Goal: Find specific page/section: Find specific page/section

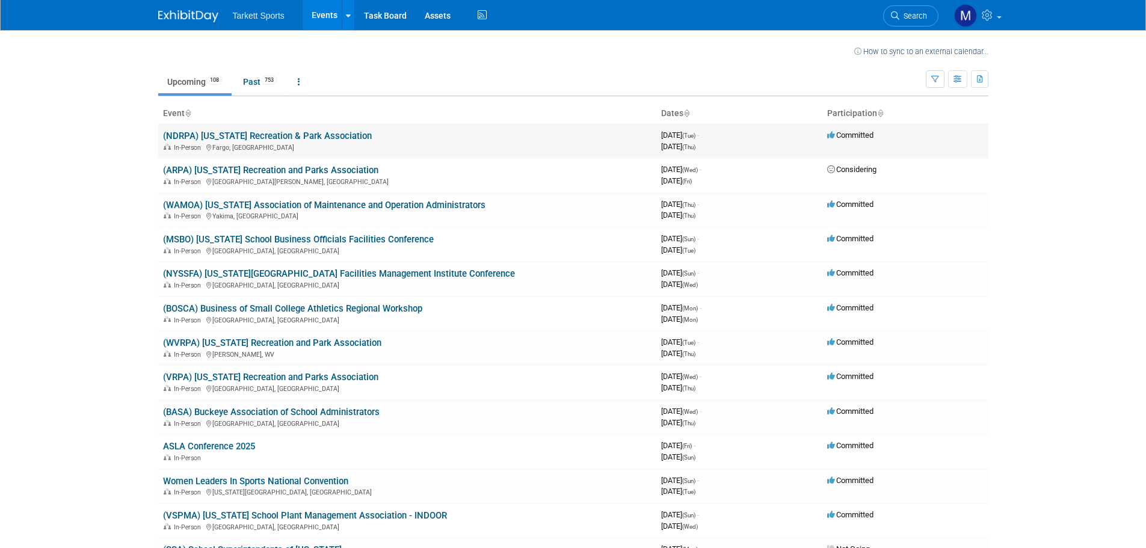
click at [283, 138] on link "(NDRPA) [US_STATE] Recreation & Park Association" at bounding box center [267, 136] width 209 height 11
click at [297, 132] on link "(NDRPA) [US_STATE] Recreation & Park Association" at bounding box center [267, 136] width 209 height 11
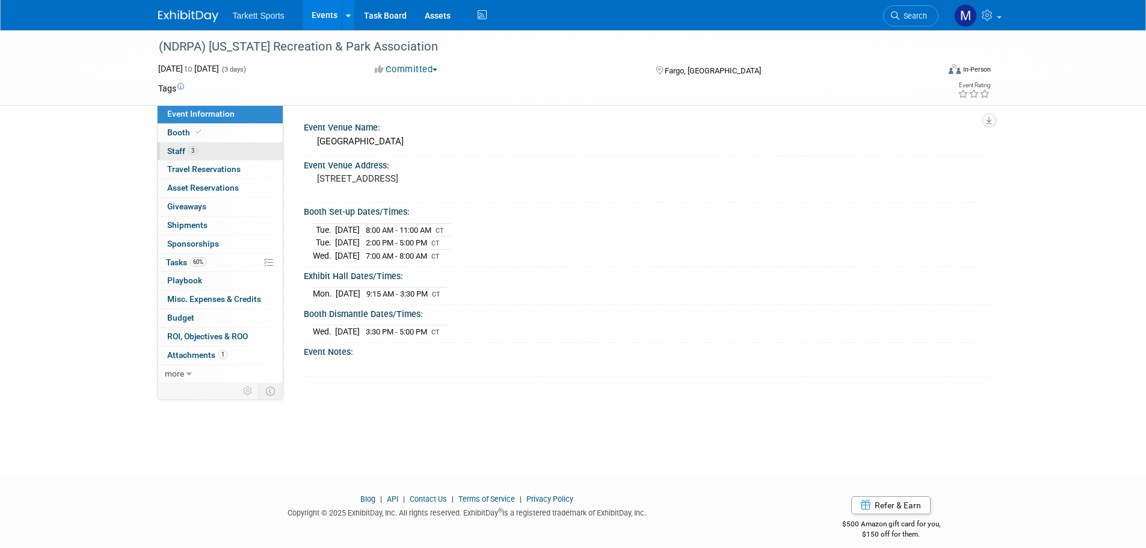
click at [263, 148] on link "3 Staff 3" at bounding box center [220, 152] width 125 height 18
click at [237, 152] on link "3 Staff 3" at bounding box center [220, 152] width 125 height 18
